Goal: Information Seeking & Learning: Check status

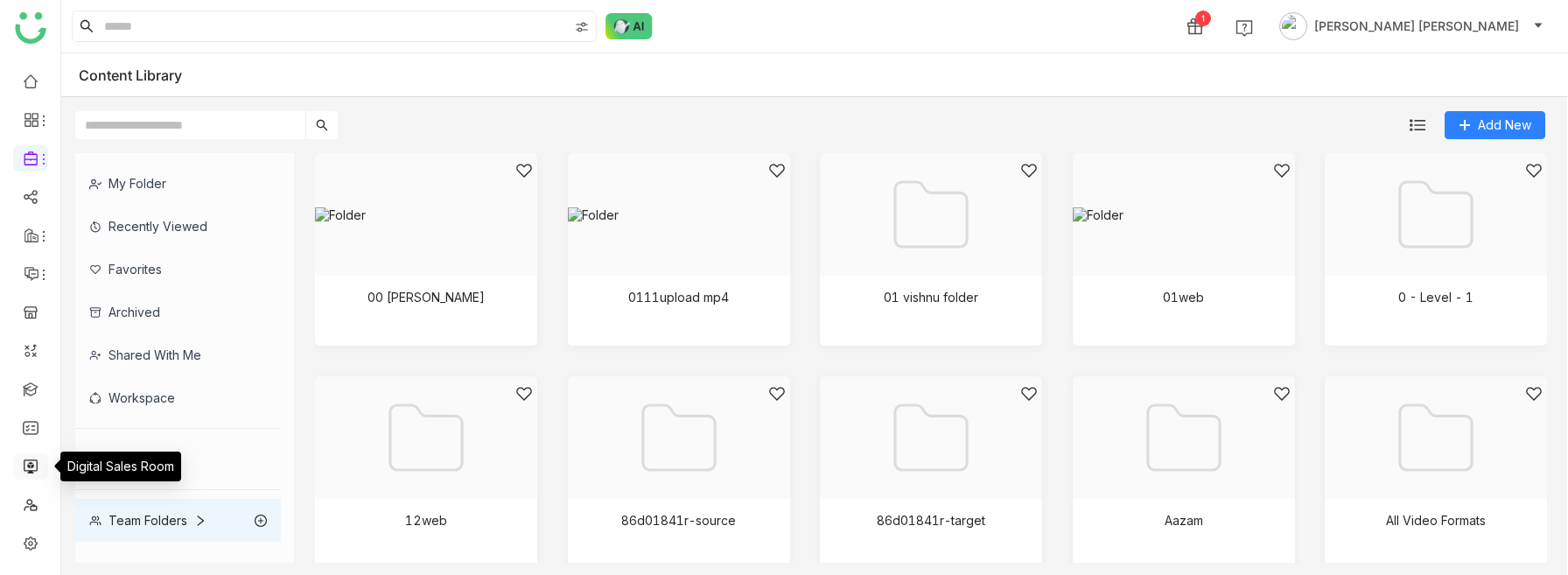
click at [31, 472] on link at bounding box center [31, 464] width 16 height 15
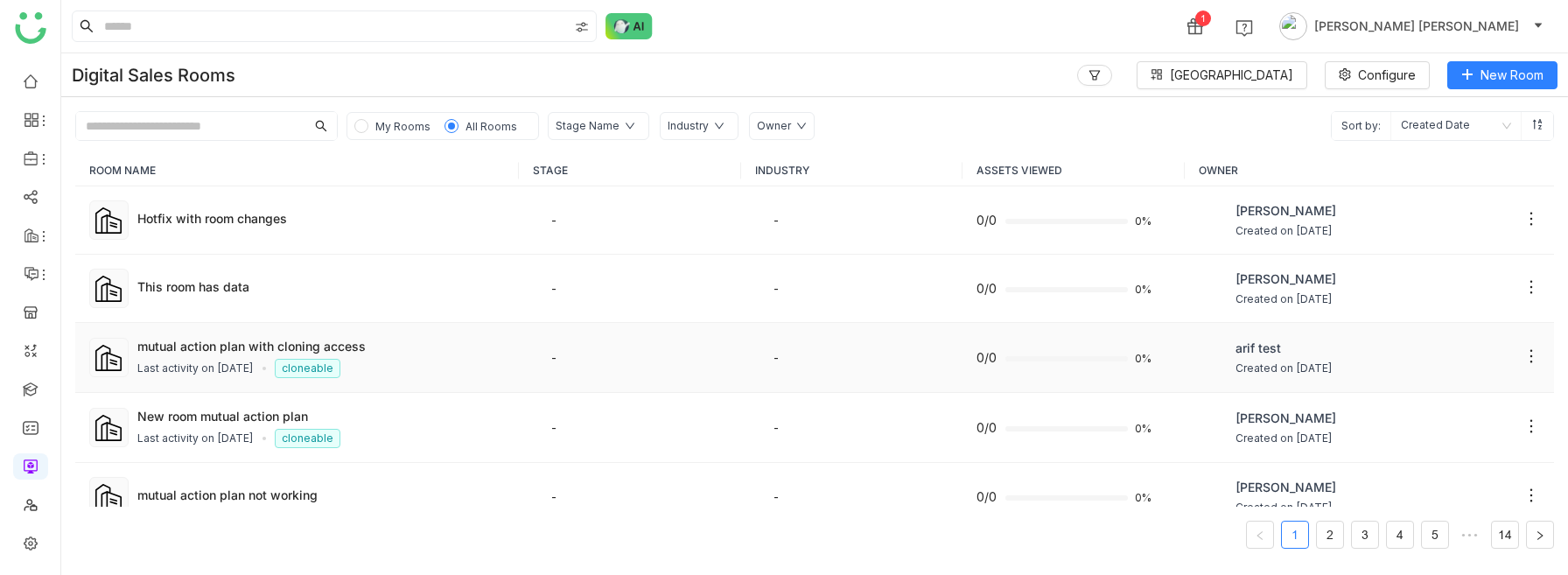
scroll to position [1050, 0]
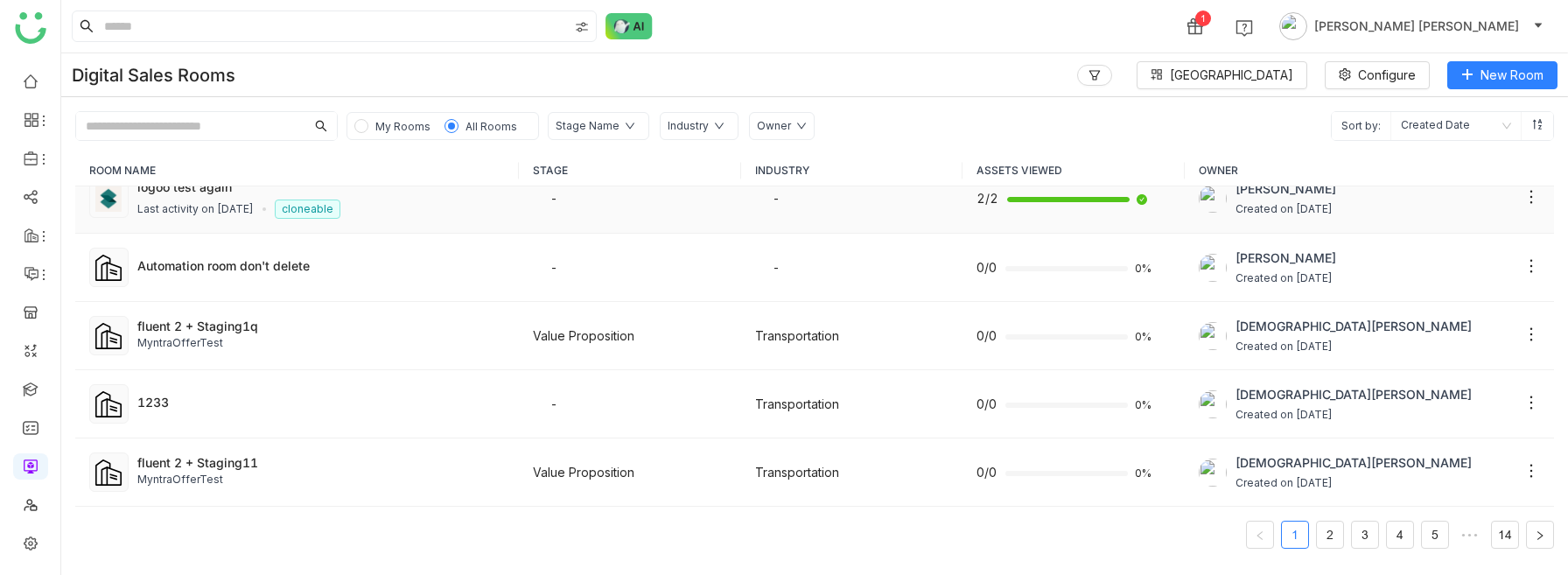
click at [380, 208] on div "Last activity on [DATE] cloneable" at bounding box center [320, 210] width 367 height 19
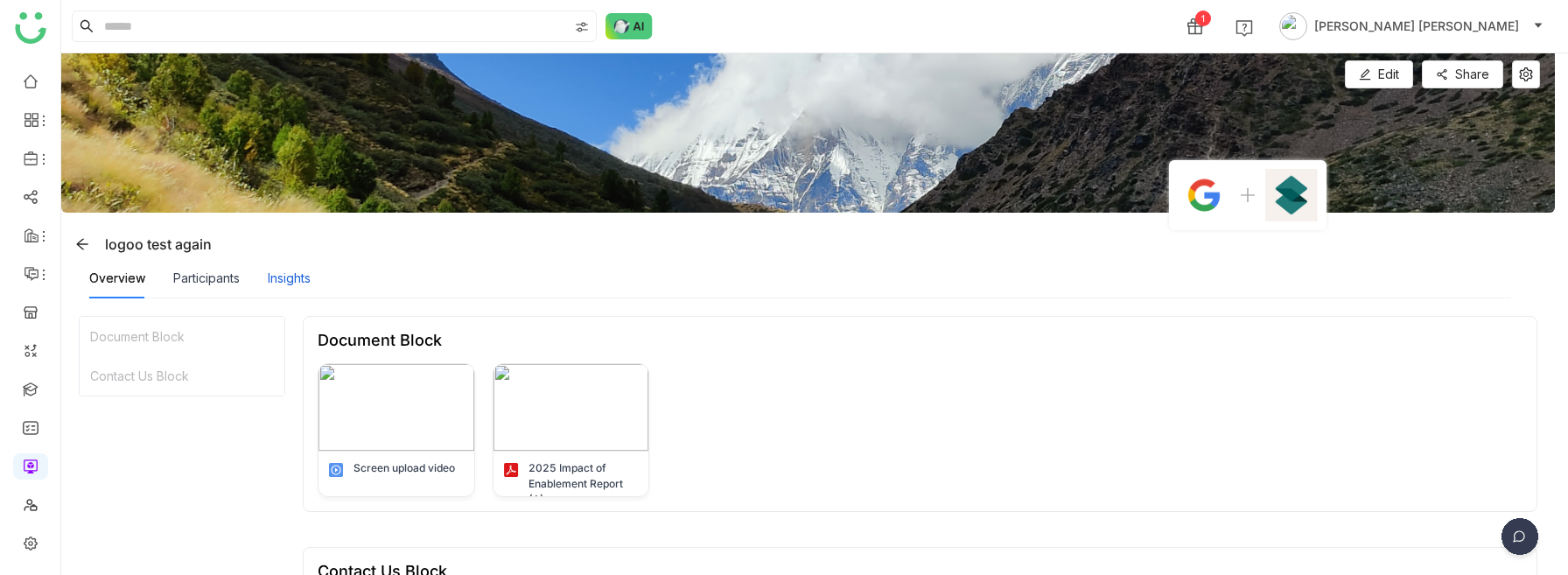
click at [273, 287] on div "Insights" at bounding box center [289, 279] width 42 height 19
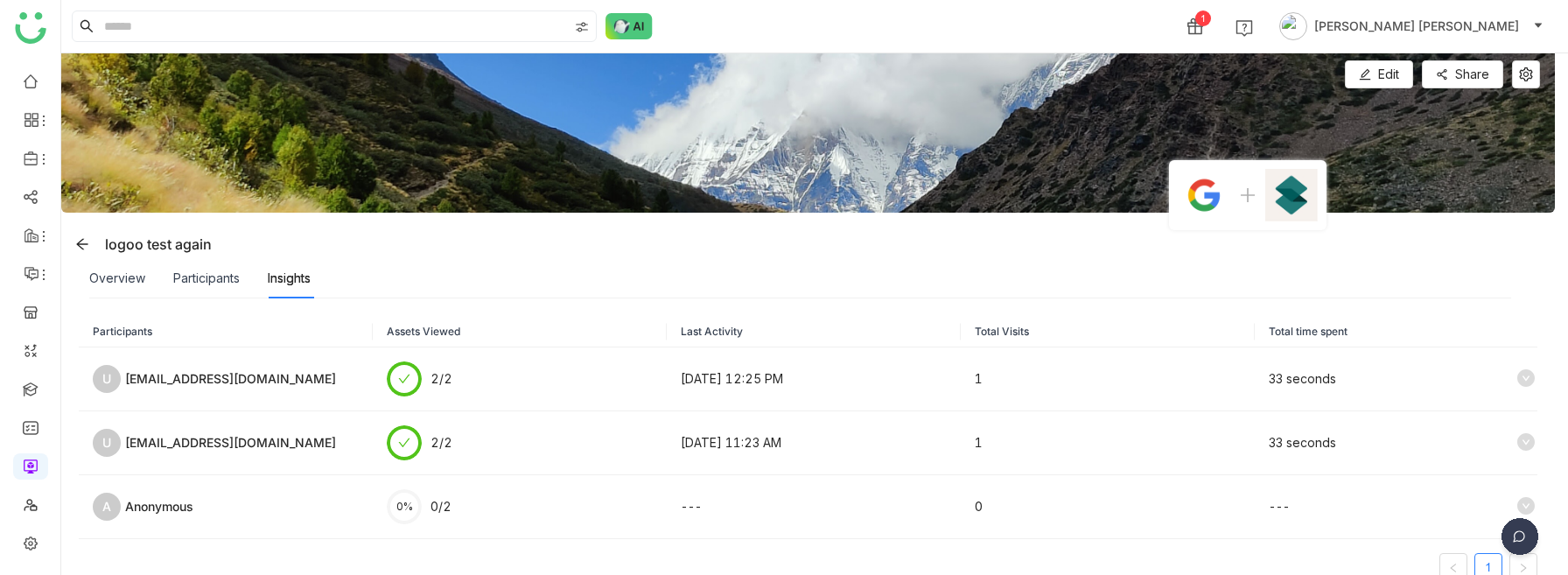
scroll to position [38, 0]
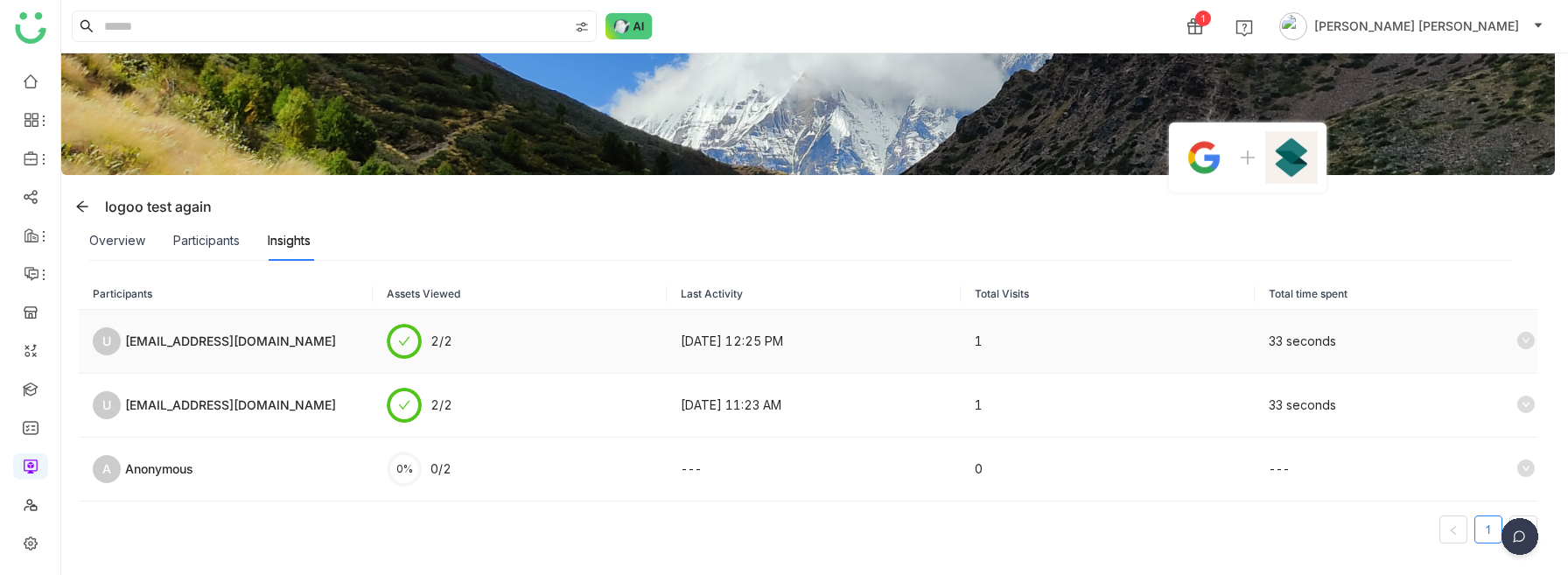
click at [1535, 334] on icon at bounding box center [1526, 341] width 18 height 18
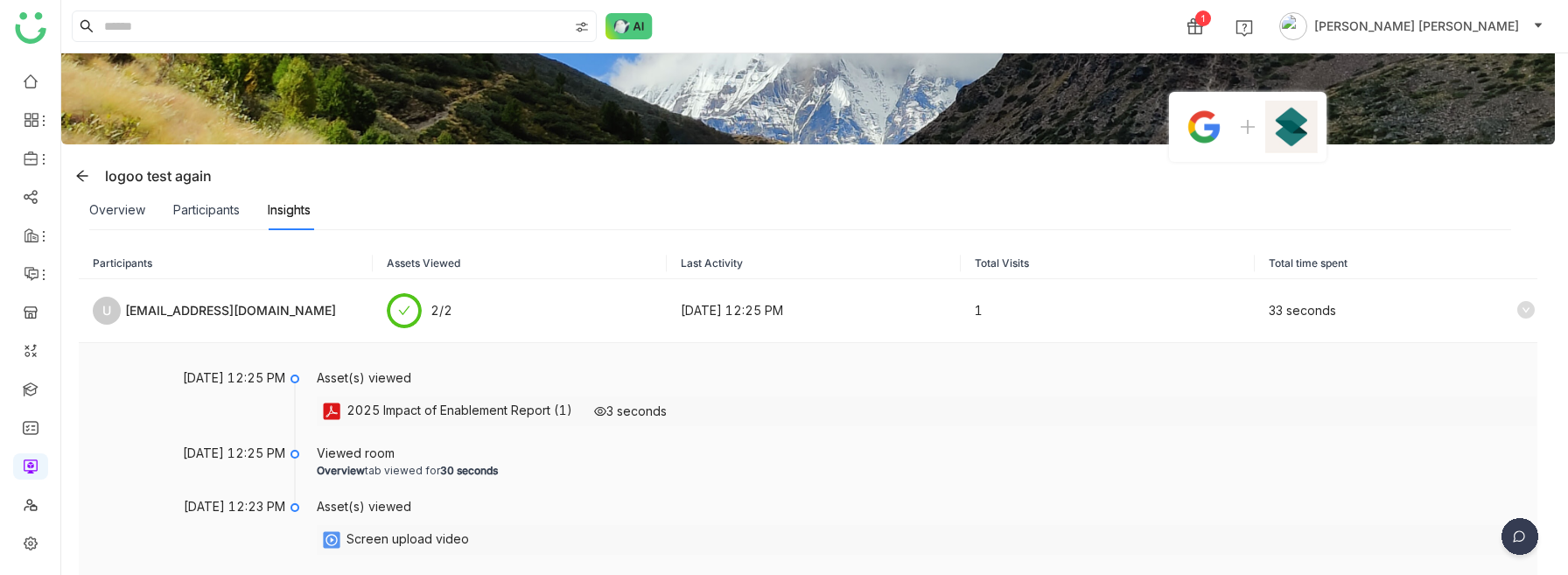
scroll to position [71, 0]
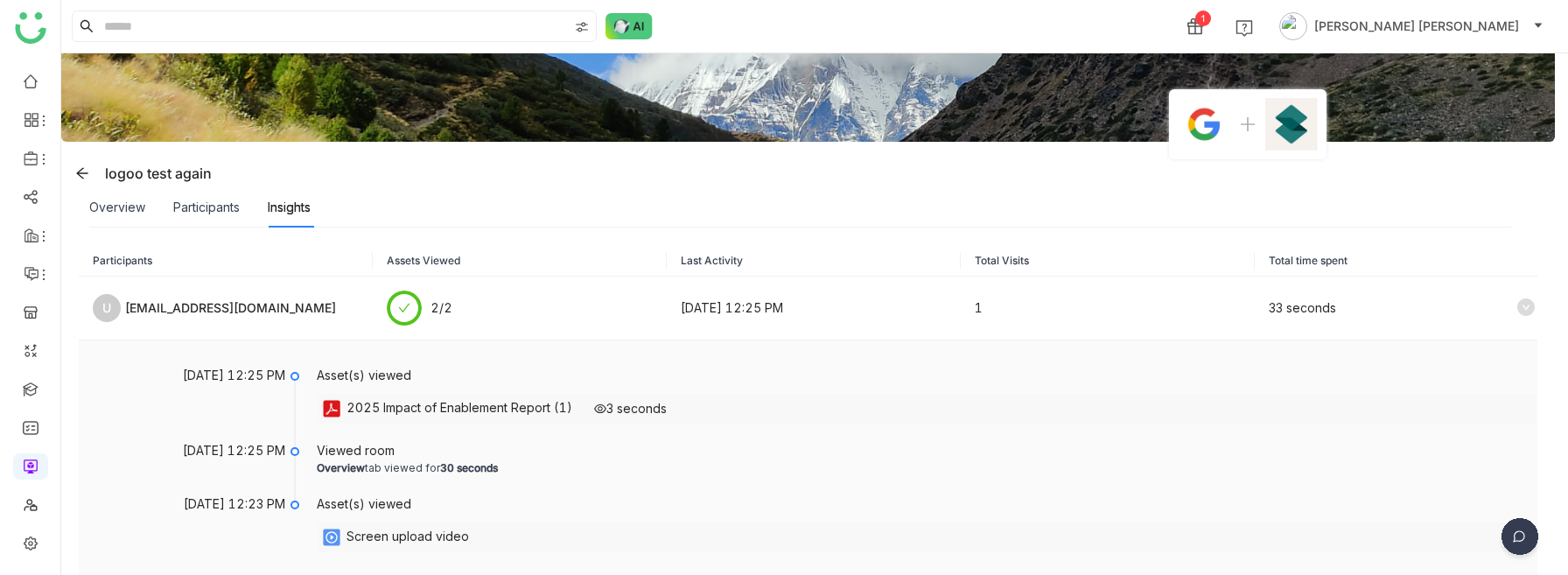
click at [519, 404] on div "2025 Impact of Enablement Report (1)" at bounding box center [459, 409] width 226 height 21
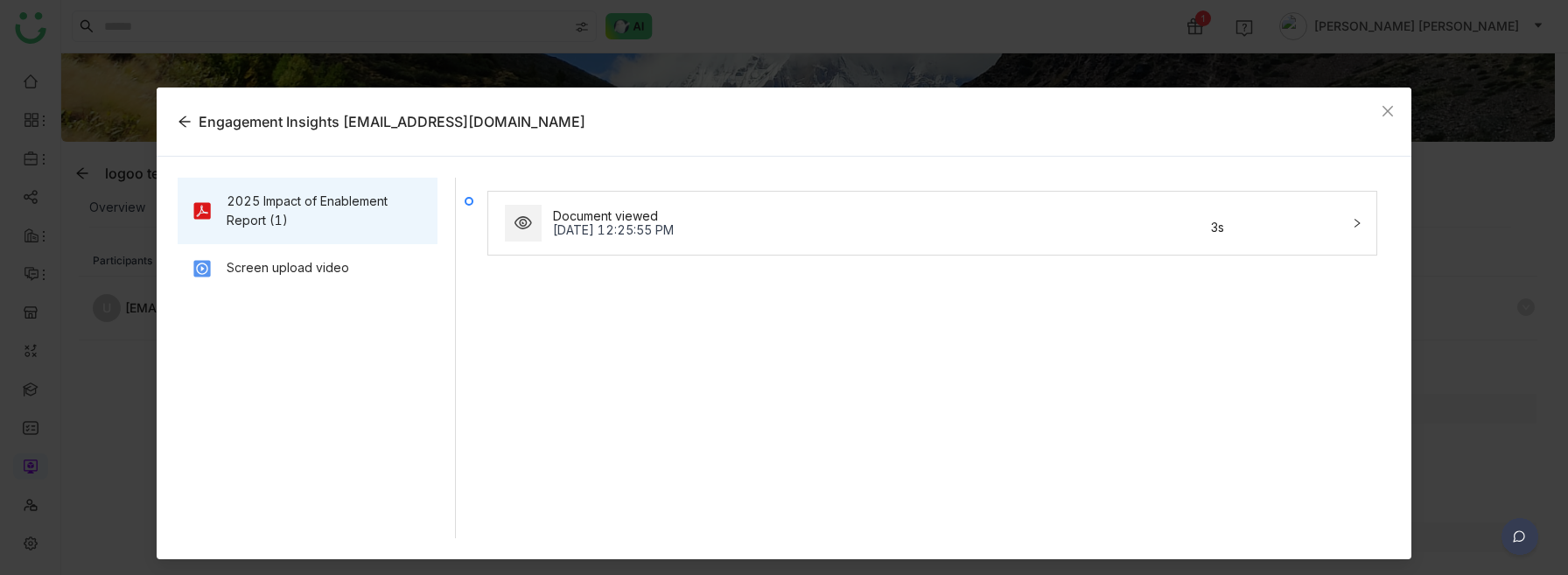
click at [810, 202] on div "Document viewed [DATE] 12:25:55 PM 3s" at bounding box center [922, 222] width 839 height 42
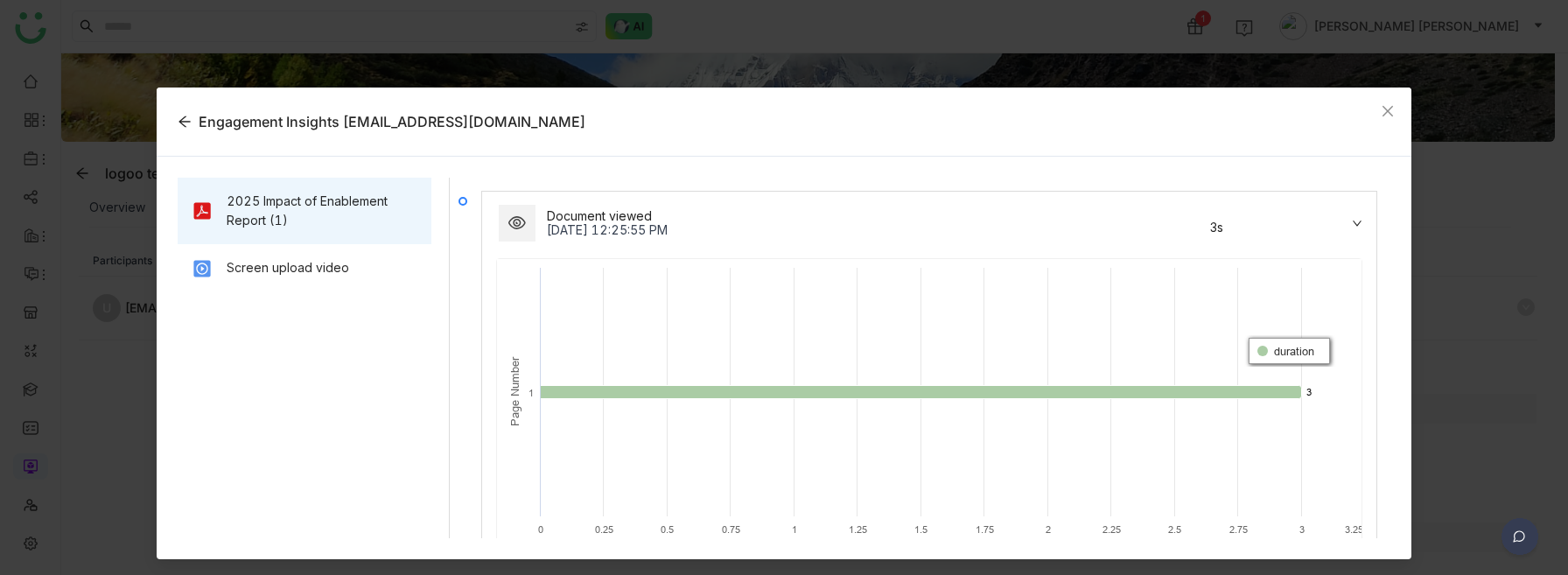
scroll to position [66, 0]
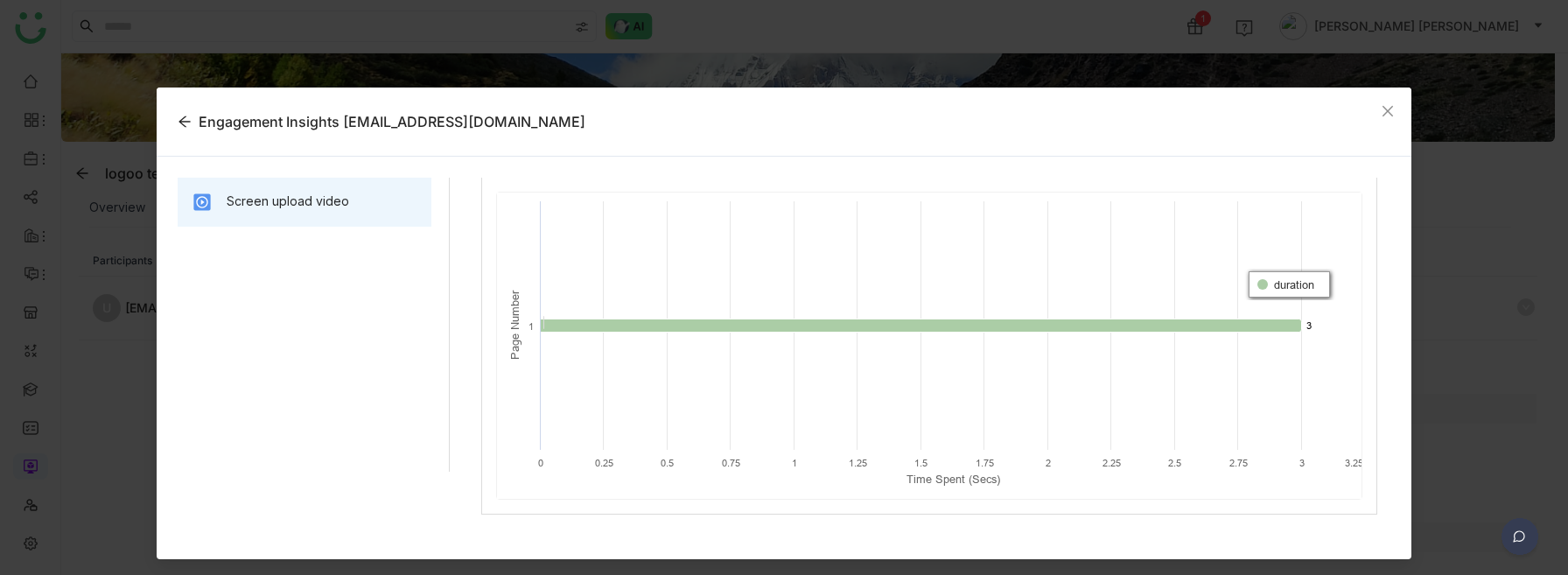
click at [303, 209] on div "Screen upload video" at bounding box center [288, 202] width 122 height 19
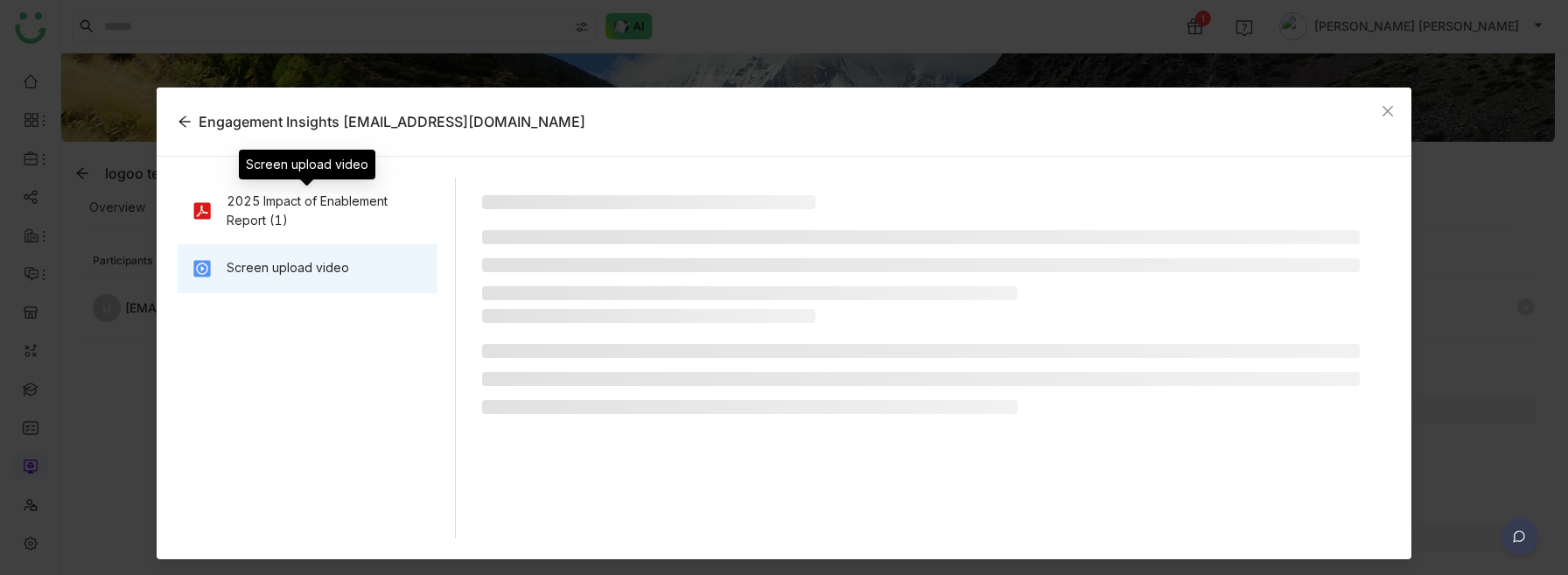
scroll to position [0, 0]
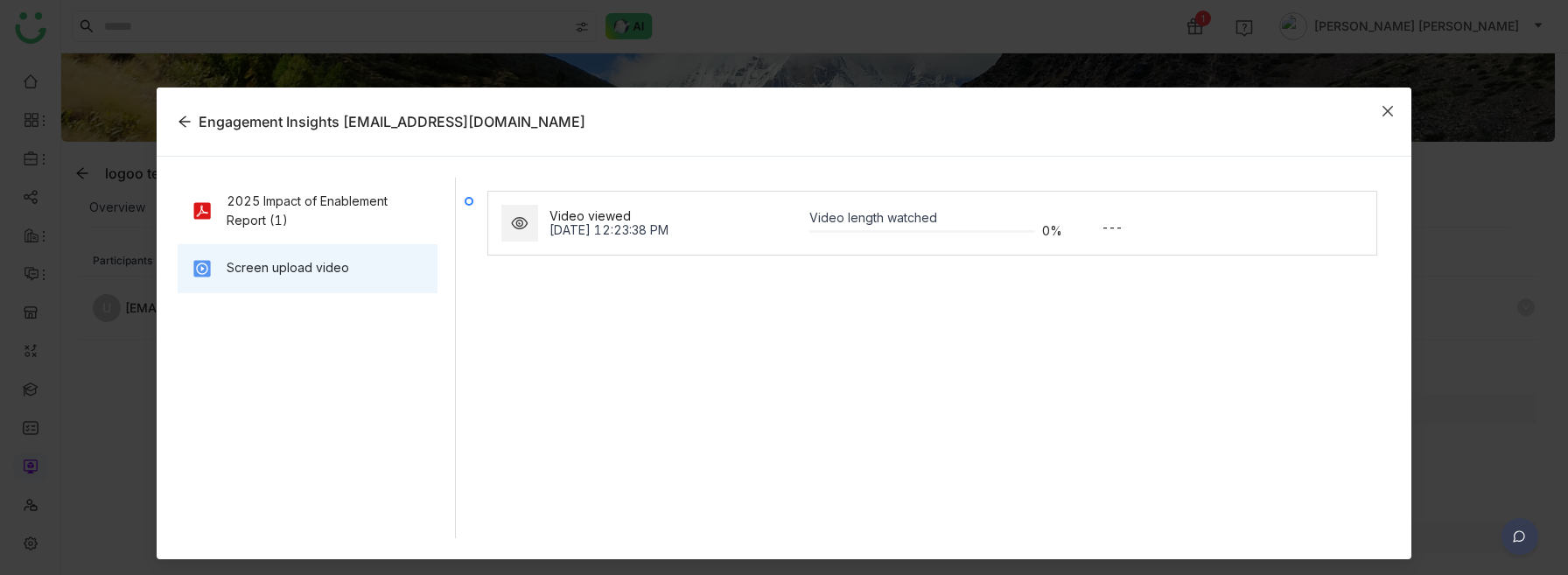
click at [1389, 103] on span "Close" at bounding box center [1387, 111] width 47 height 47
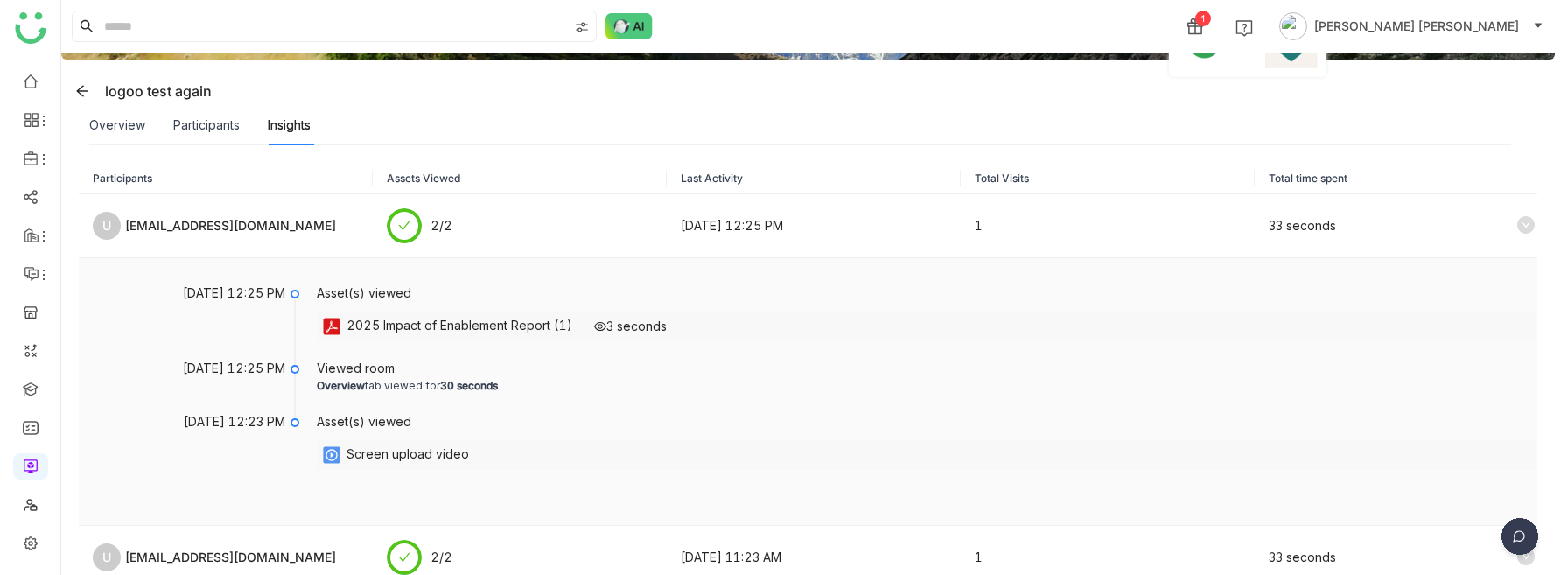
scroll to position [157, 0]
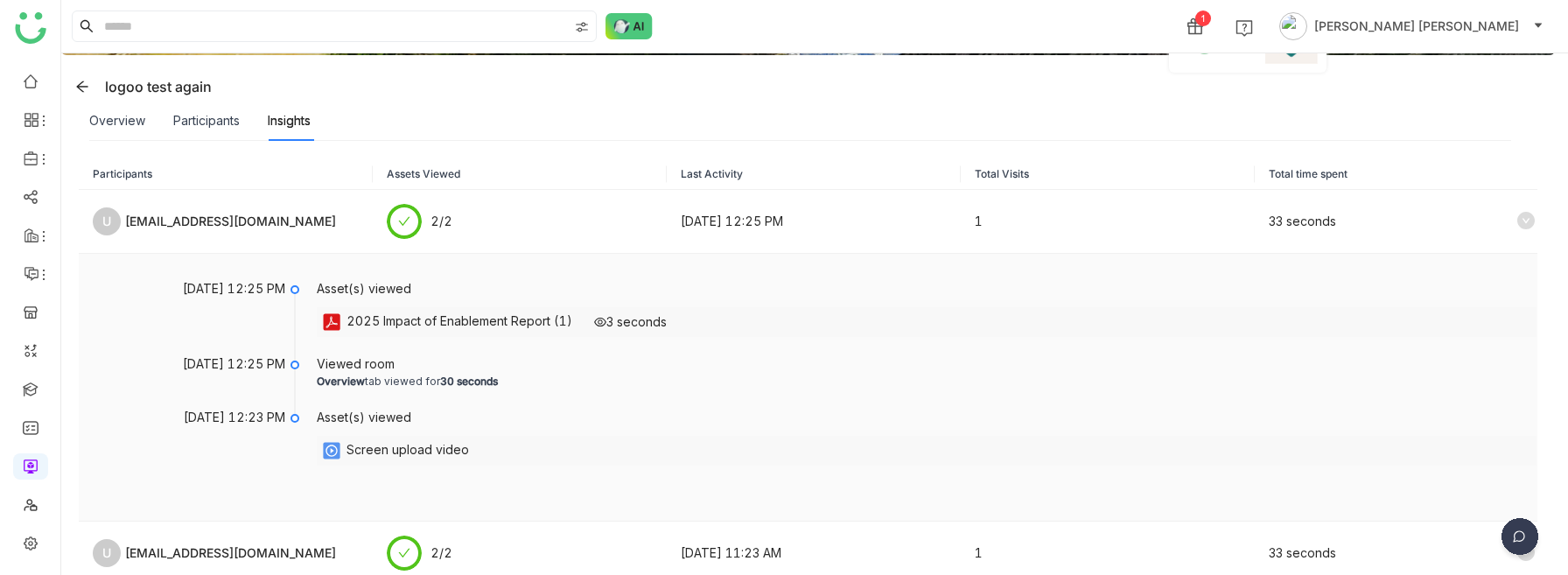
click at [433, 448] on div "Screen upload video" at bounding box center [408, 450] width 122 height 21
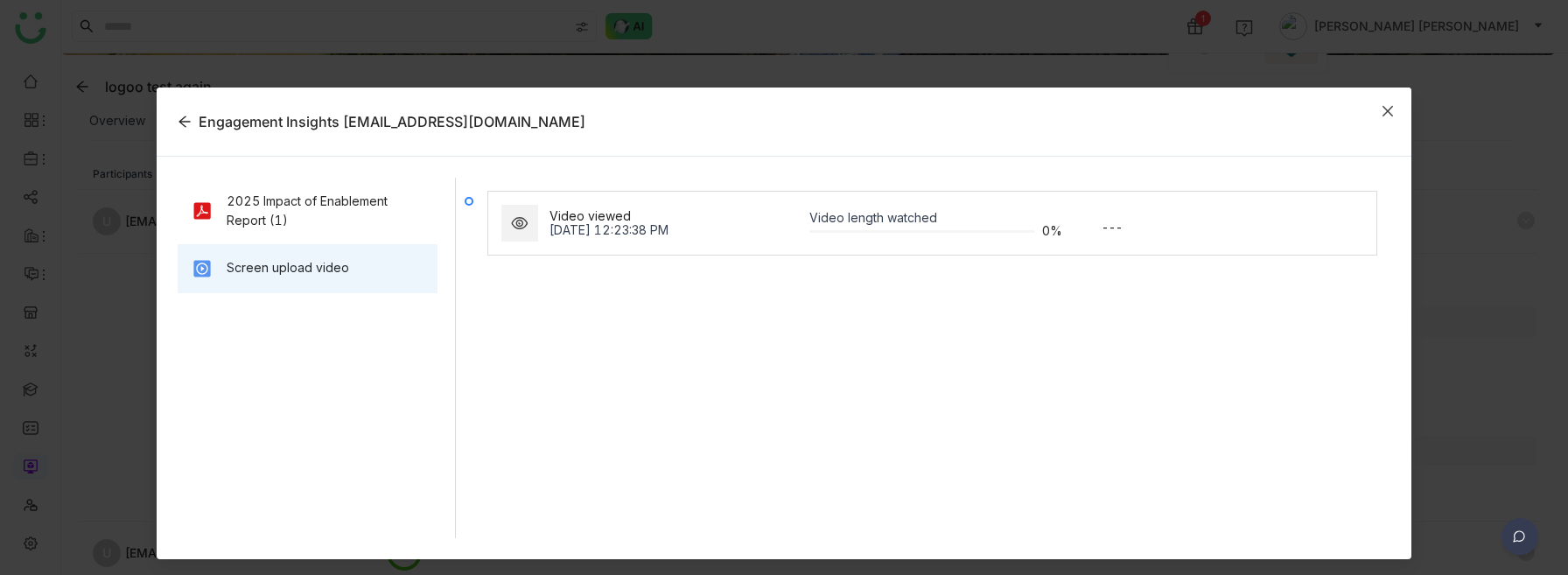
click at [1386, 111] on icon "Close" at bounding box center [1388, 111] width 14 height 14
